Goal: Communication & Community: Answer question/provide support

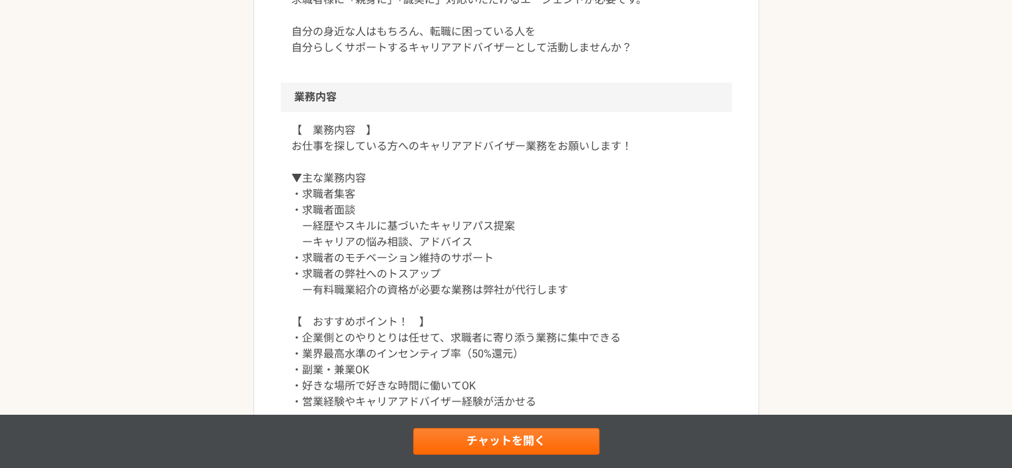
scroll to position [865, 0]
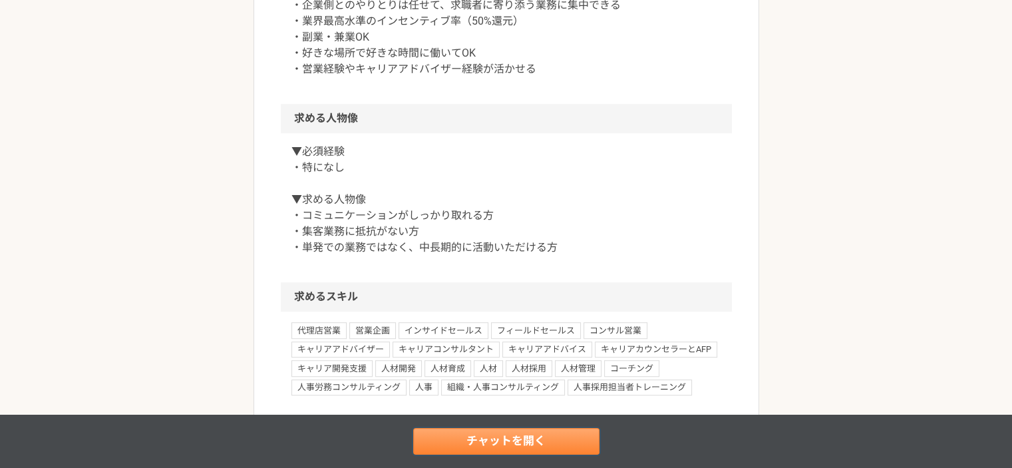
click at [469, 398] on link "チャットを開く" at bounding box center [506, 441] width 186 height 27
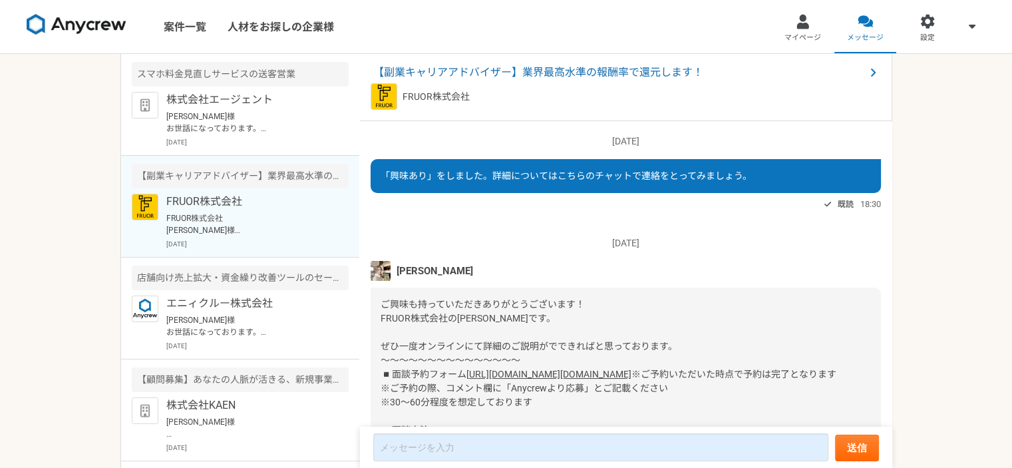
scroll to position [428, 0]
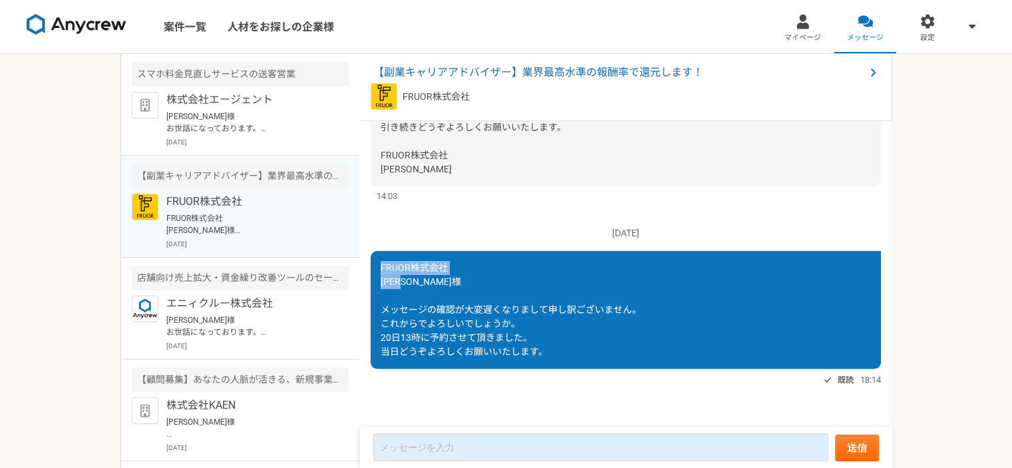
drag, startPoint x: 382, startPoint y: 265, endPoint x: 453, endPoint y: 277, distance: 72.2
click at [453, 277] on div "FRUOR株式会社 [PERSON_NAME]様 メッセージの確認が大変遅くなりまして申し訳ございません。 これからでよろしいでしょうか。 20日13時に予約…" at bounding box center [625, 310] width 510 height 118
copy span "FRUOR株式会社 [PERSON_NAME]様"
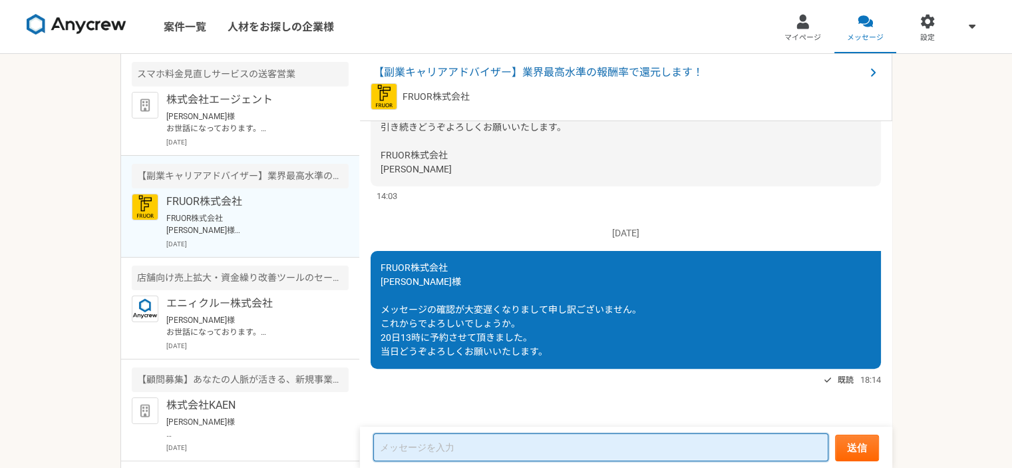
paste textarea "FRUOR株式会社 [PERSON_NAME]様"
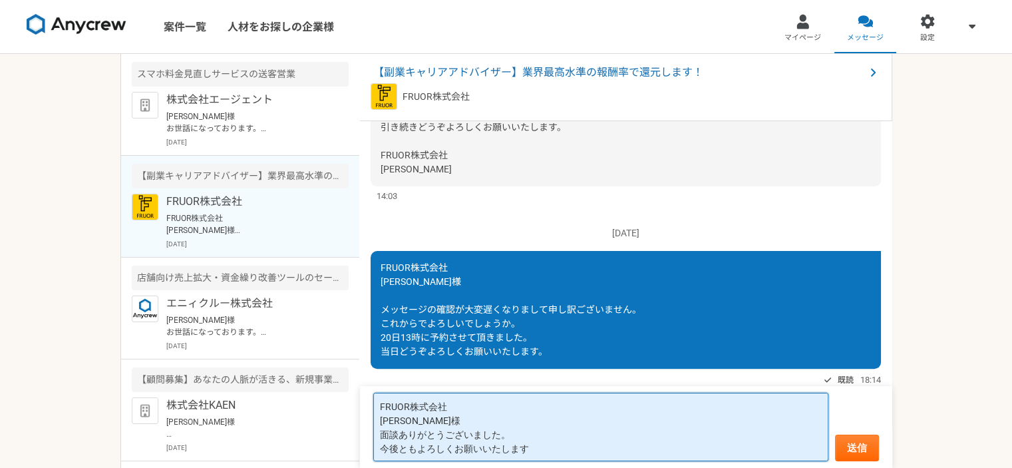
click at [469, 398] on textarea "FRUOR株式会社 [PERSON_NAME]様 面談ありがとうございました。 今後ともよろしくお願いいたします" at bounding box center [600, 426] width 455 height 69
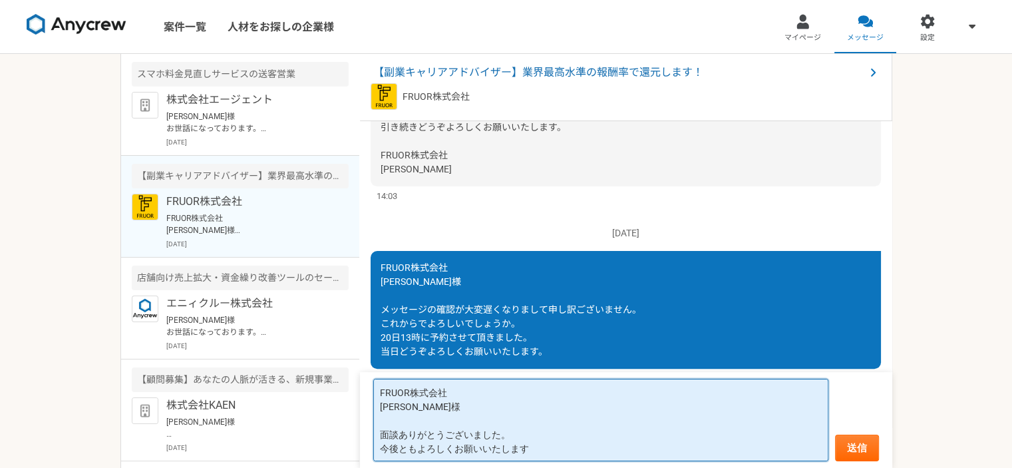
click at [469, 398] on textarea "FRUOR株式会社 [PERSON_NAME]様 面談ありがとうございました。 今後ともよろしくお願いいたします" at bounding box center [600, 419] width 455 height 82
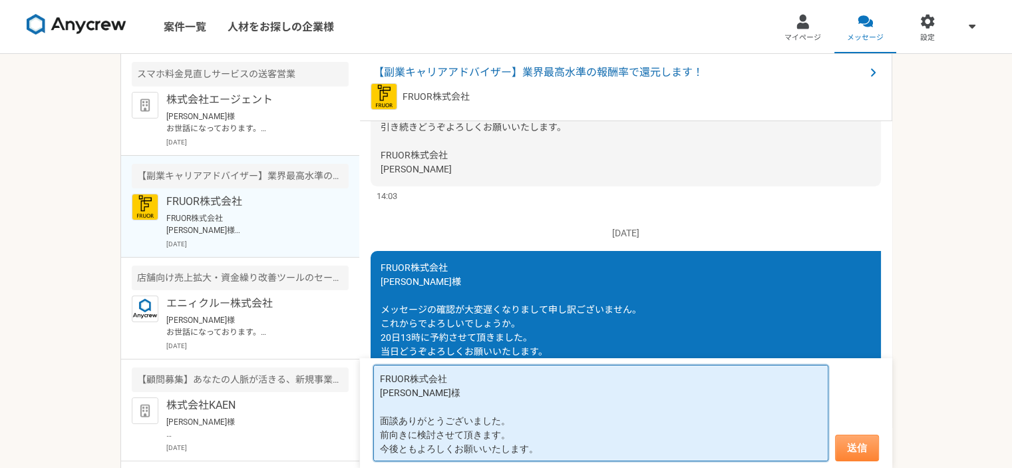
type textarea "FRUOR株式会社 [PERSON_NAME]様 面談ありがとうございました。 前向きに検討させて頂きます。 今後ともよろしくお願いいたします。"
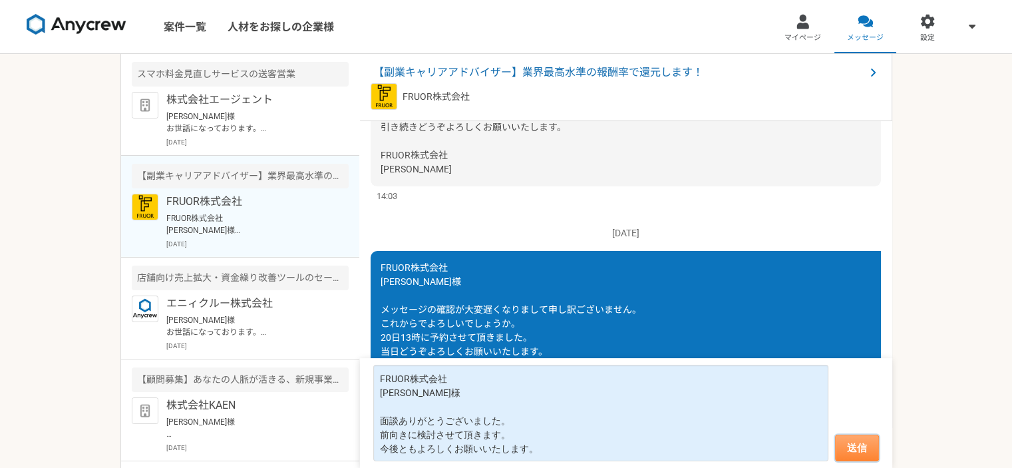
click at [469, 398] on button "送信" at bounding box center [857, 447] width 44 height 27
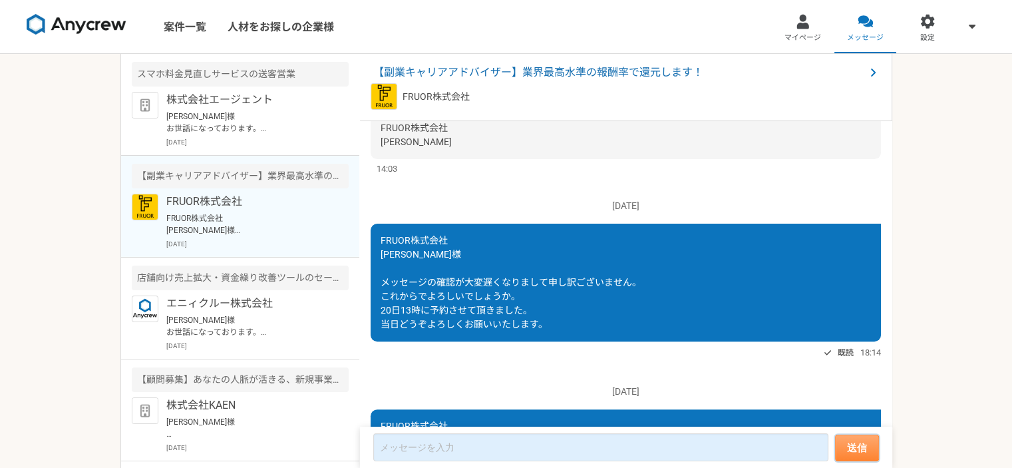
scroll to position [596, 0]
